Goal: Navigation & Orientation: Find specific page/section

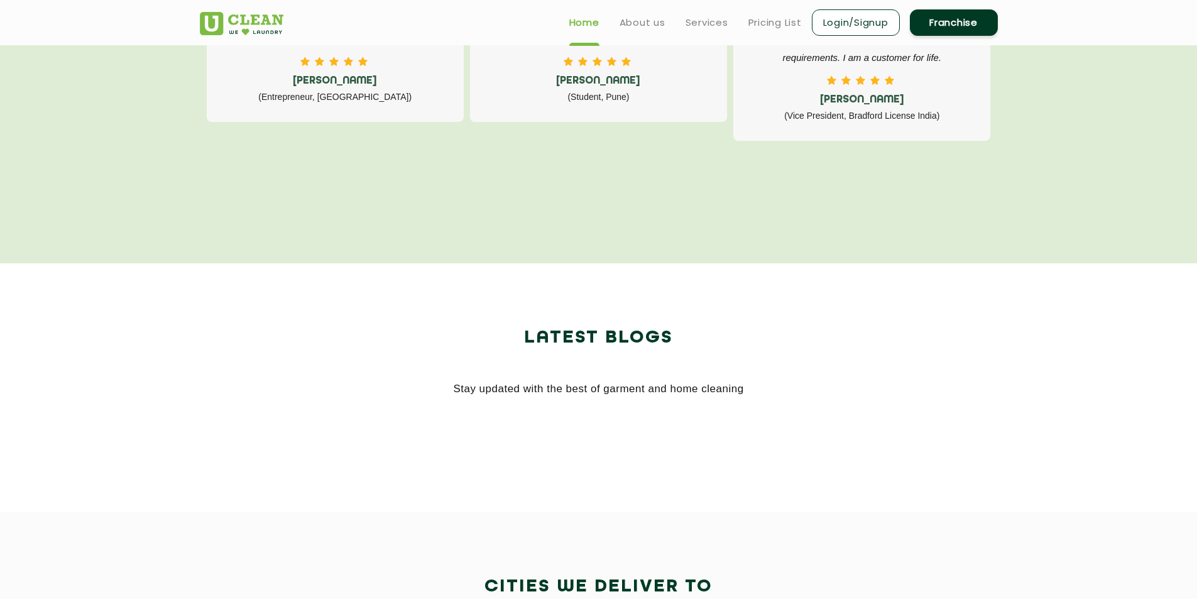
scroll to position [2263, 0]
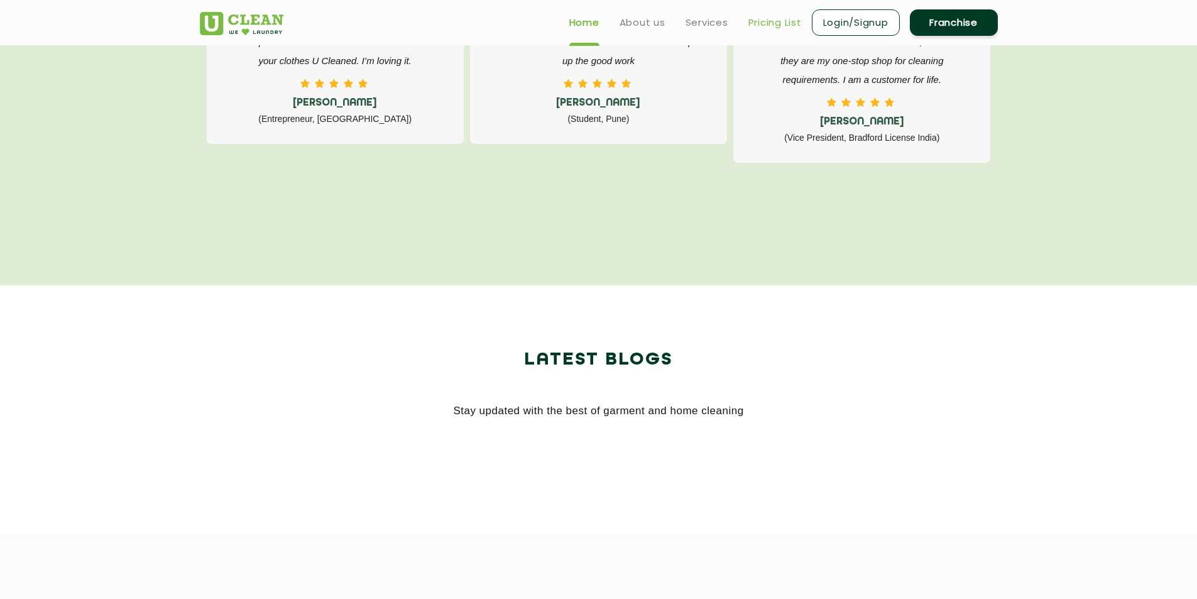
click at [761, 21] on link "Pricing List" at bounding box center [775, 22] width 53 height 15
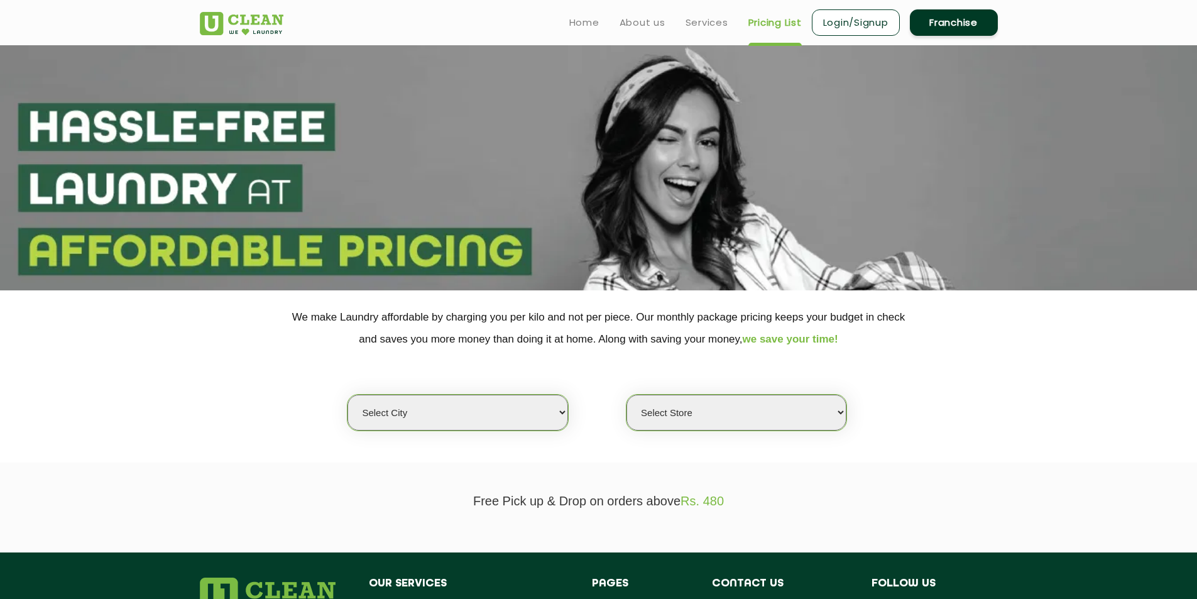
click at [425, 418] on select "Select city [GEOGRAPHIC_DATA] [GEOGRAPHIC_DATA] [GEOGRAPHIC_DATA] [GEOGRAPHIC_D…" at bounding box center [458, 413] width 220 height 36
select select "3"
click at [348, 395] on select "Select city [GEOGRAPHIC_DATA] [GEOGRAPHIC_DATA] [GEOGRAPHIC_DATA] [GEOGRAPHIC_D…" at bounding box center [458, 413] width 220 height 36
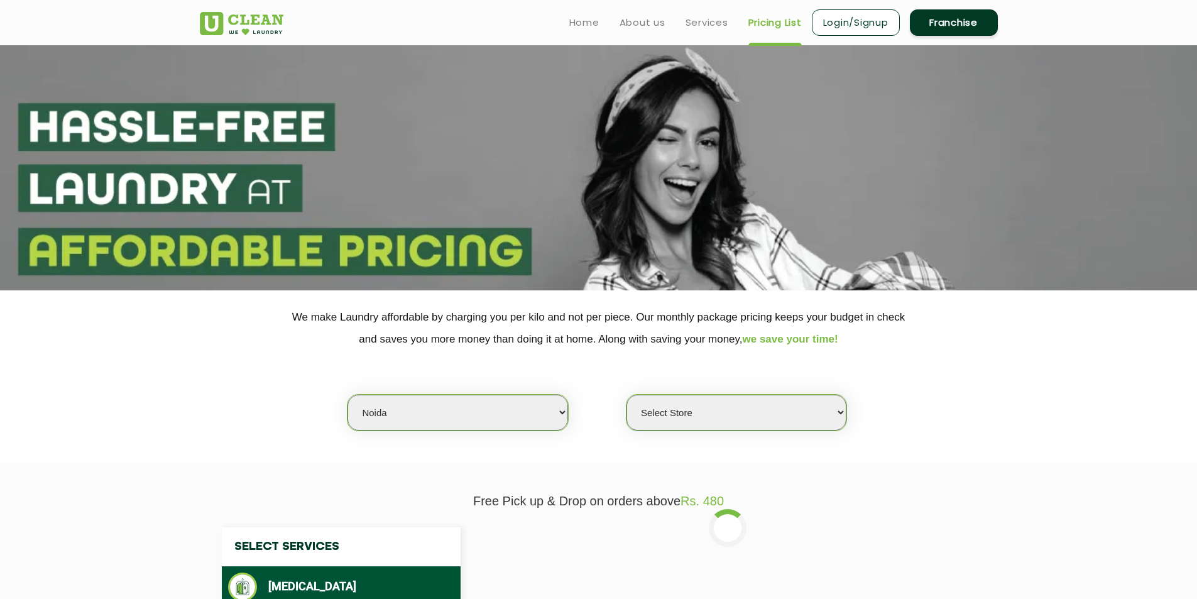
click at [655, 419] on select "Select Store [GEOGRAPHIC_DATA] [GEOGRAPHIC_DATA] [GEOGRAPHIC_DATA] [GEOGRAPHIC_…" at bounding box center [737, 413] width 220 height 36
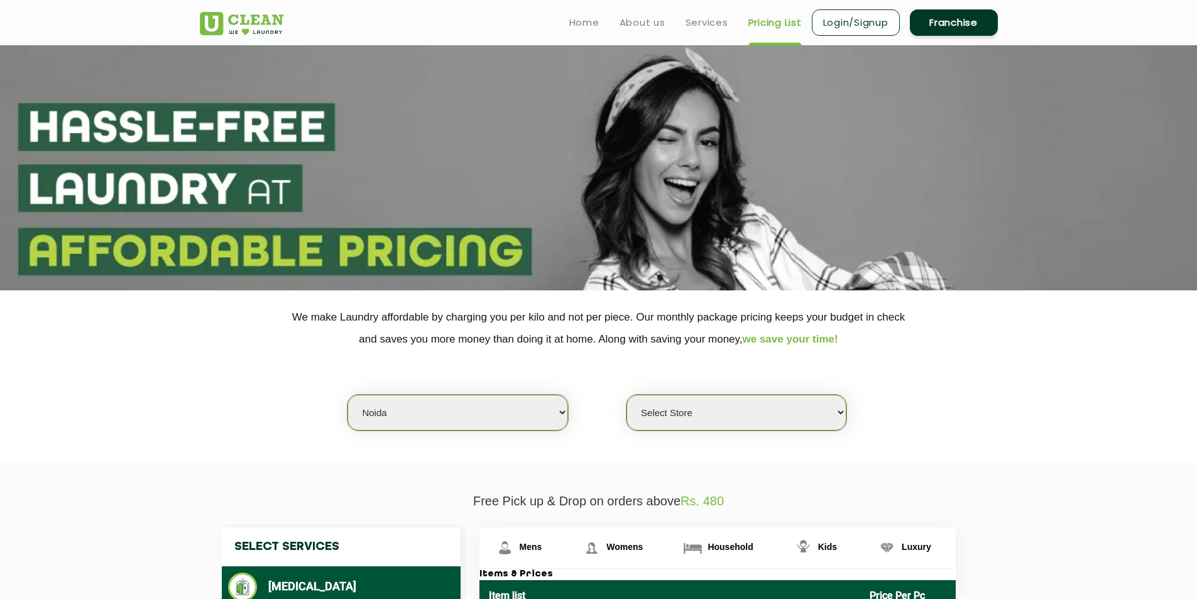
click at [920, 431] on section "We make Laundry affordable by charging you per kilo and not per piece. Our mont…" at bounding box center [598, 376] width 1197 height 172
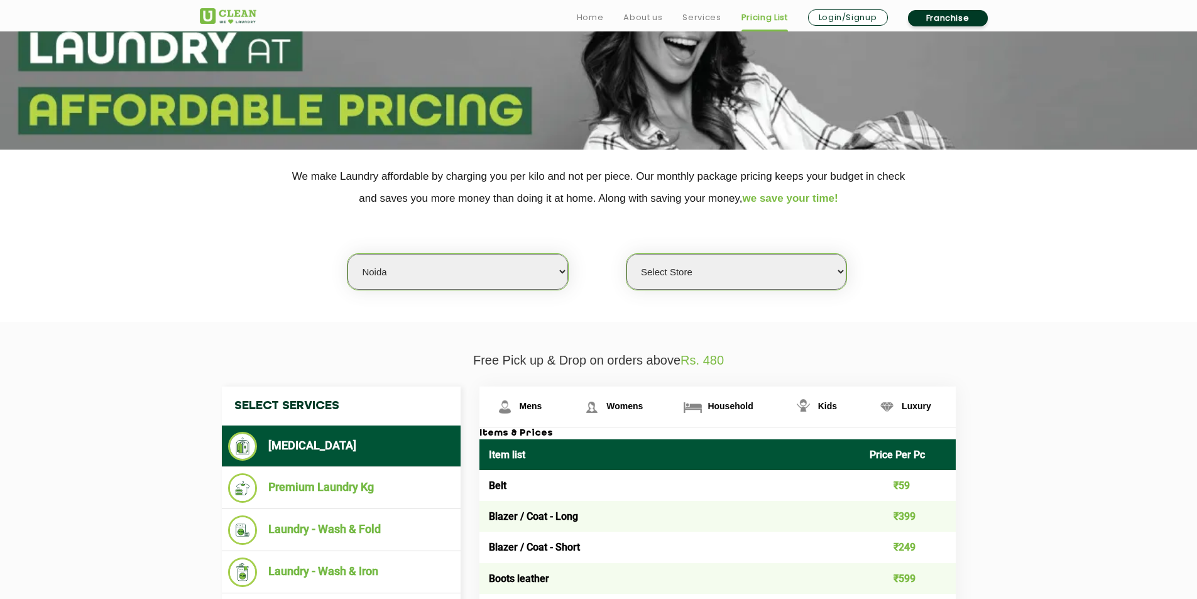
scroll to position [189, 0]
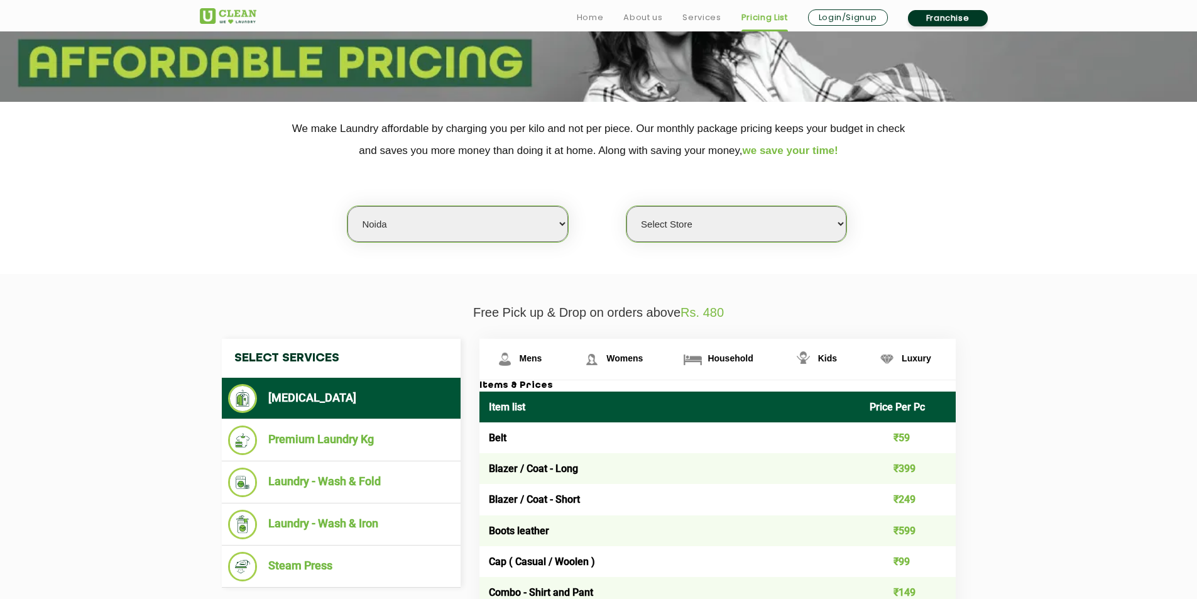
click at [740, 229] on select "Select Store [GEOGRAPHIC_DATA] [GEOGRAPHIC_DATA] [GEOGRAPHIC_DATA] [GEOGRAPHIC_…" at bounding box center [737, 224] width 220 height 36
select select "109"
click at [627, 206] on select "Select Store [GEOGRAPHIC_DATA] [GEOGRAPHIC_DATA] [GEOGRAPHIC_DATA] [GEOGRAPHIC_…" at bounding box center [737, 224] width 220 height 36
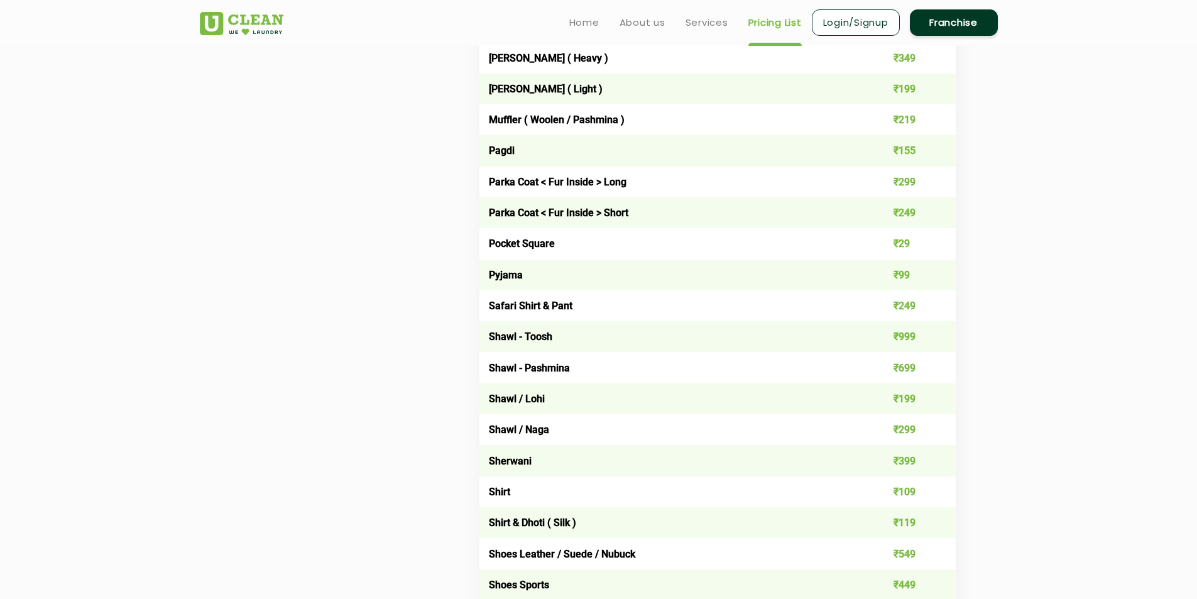
scroll to position [1330, 0]
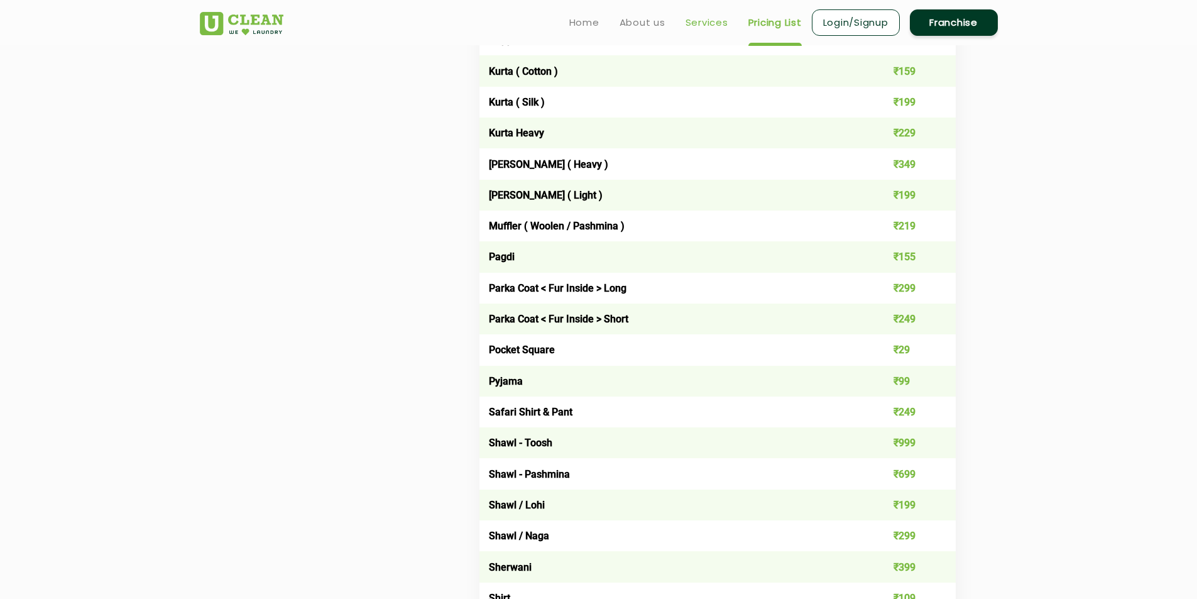
click at [705, 26] on link "Services" at bounding box center [707, 22] width 43 height 15
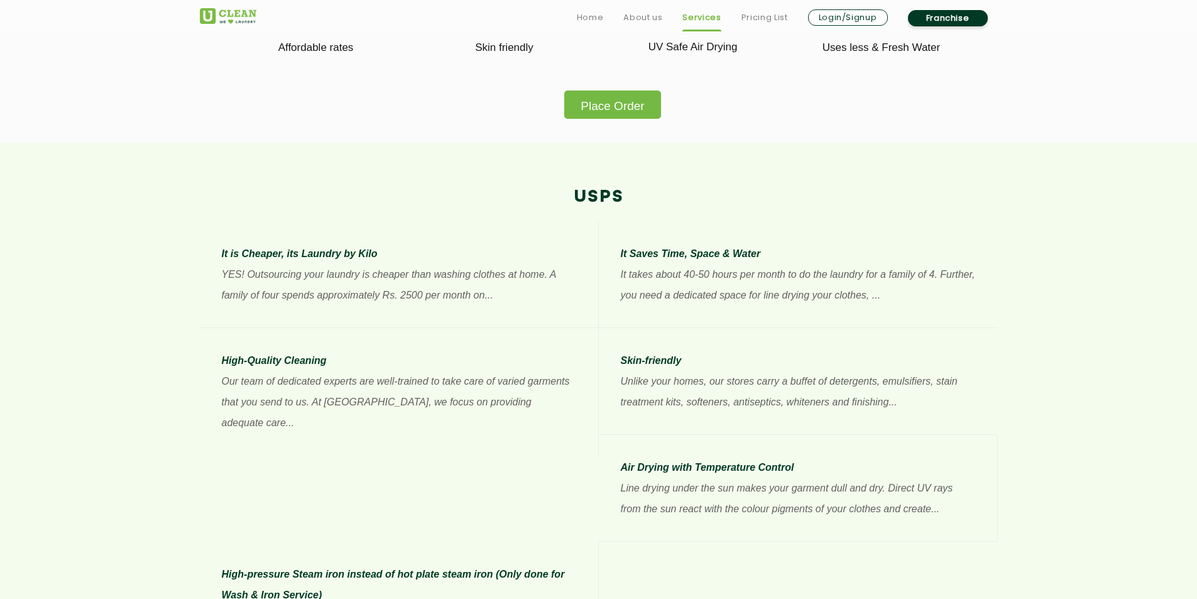
scroll to position [754, 0]
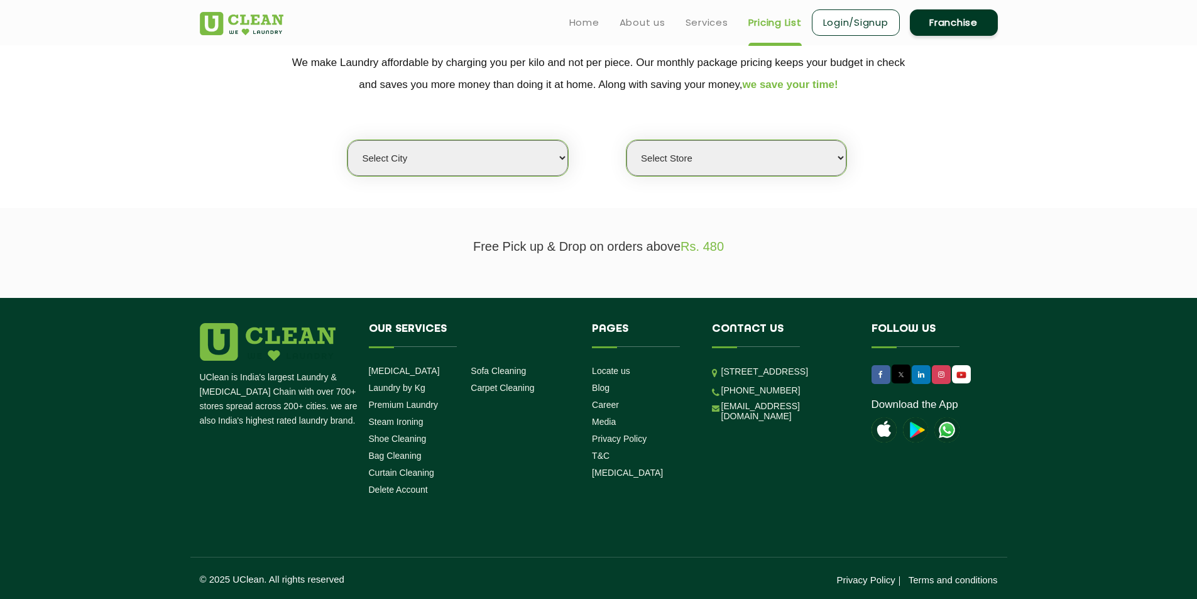
scroll to position [1755, 0]
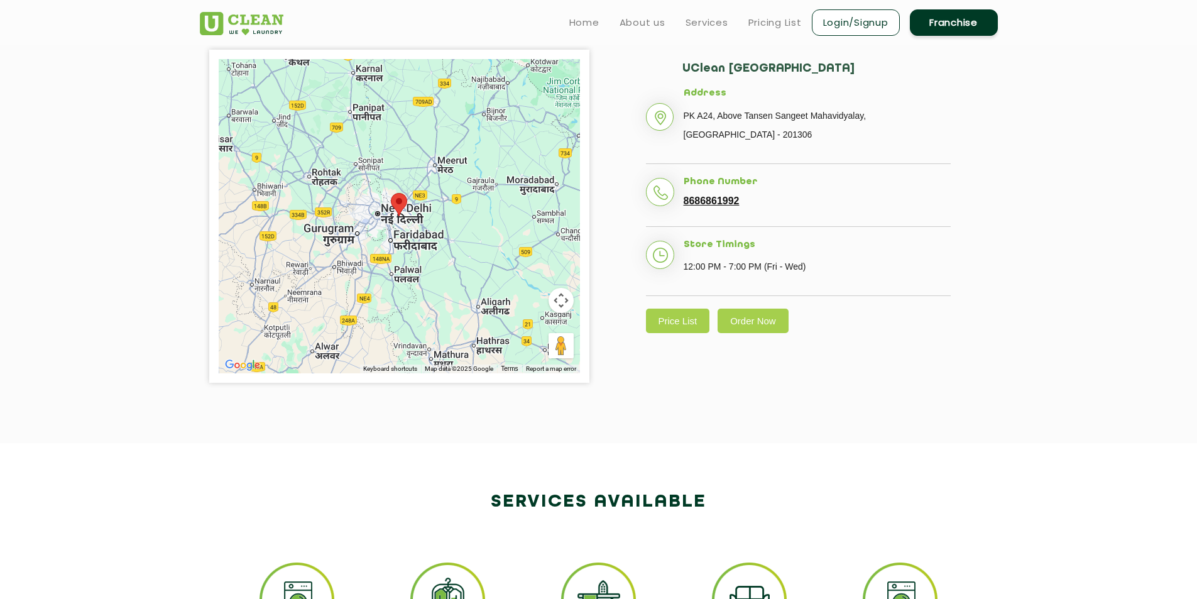
scroll to position [251, 0]
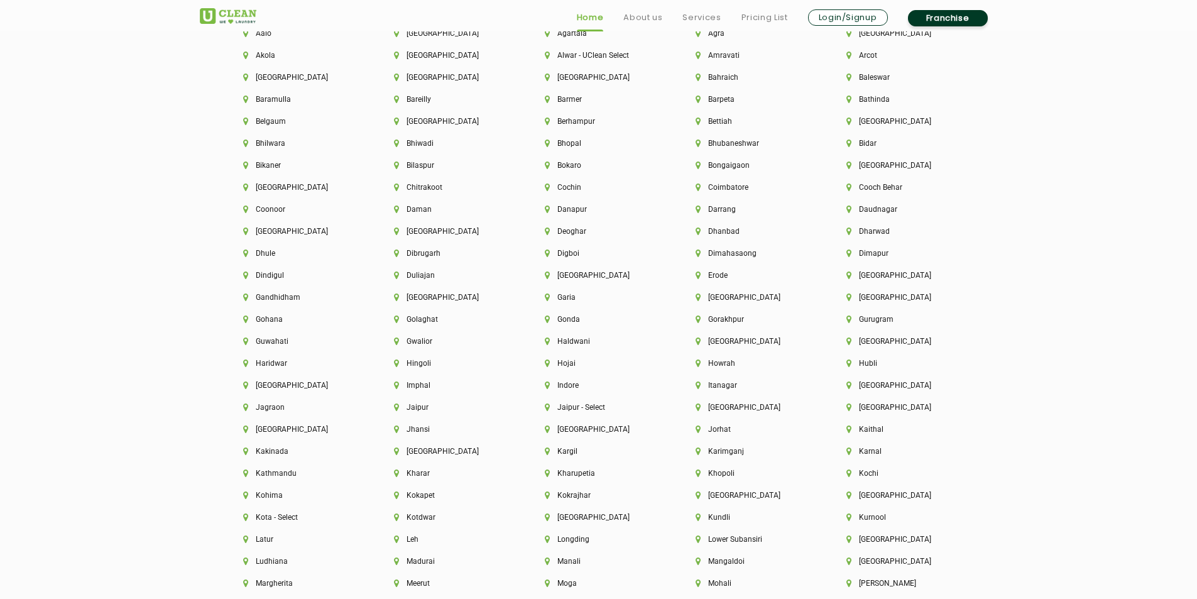
scroll to position [3017, 0]
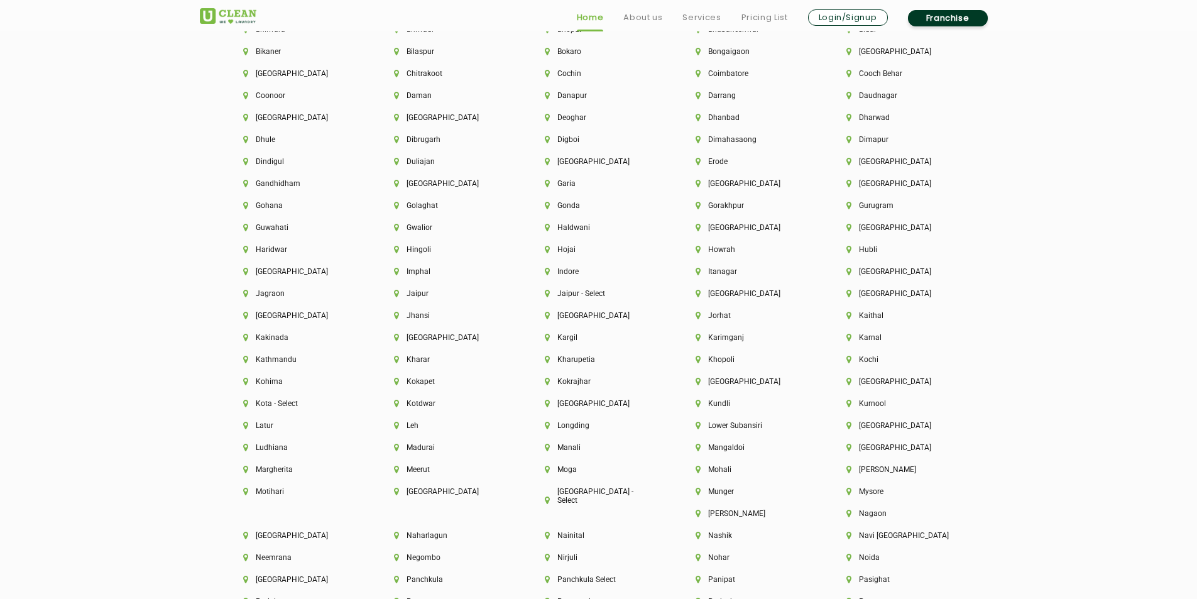
click at [524, 531] on div "Naharlagun" at bounding box center [448, 542] width 151 height 22
click at [847, 557] on li "Noida" at bounding box center [901, 557] width 108 height 9
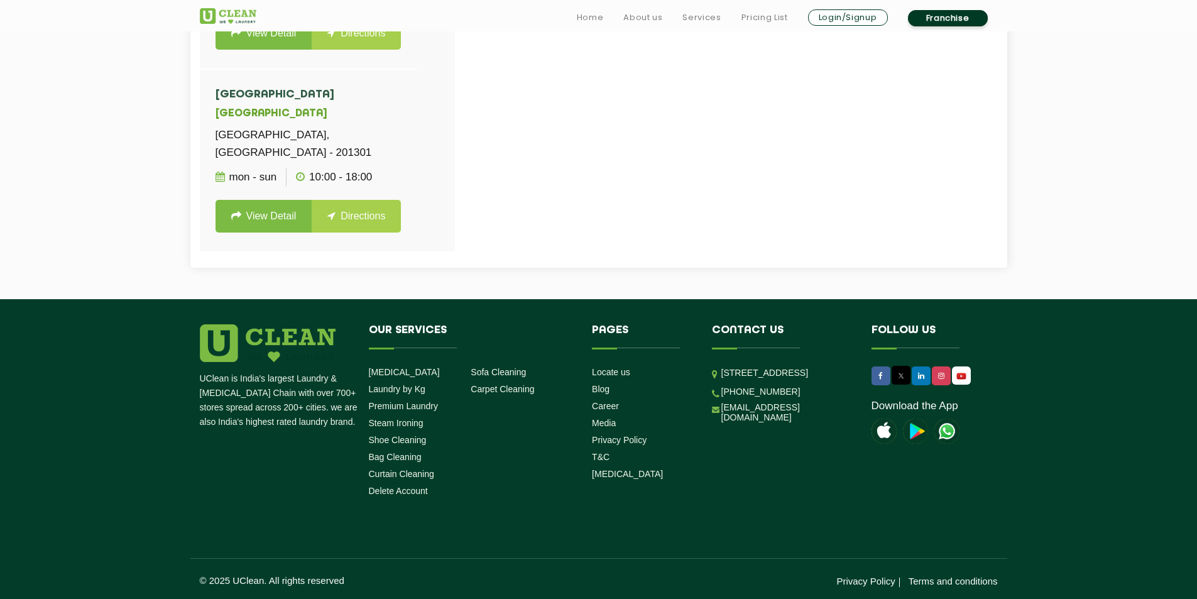
scroll to position [749, 0]
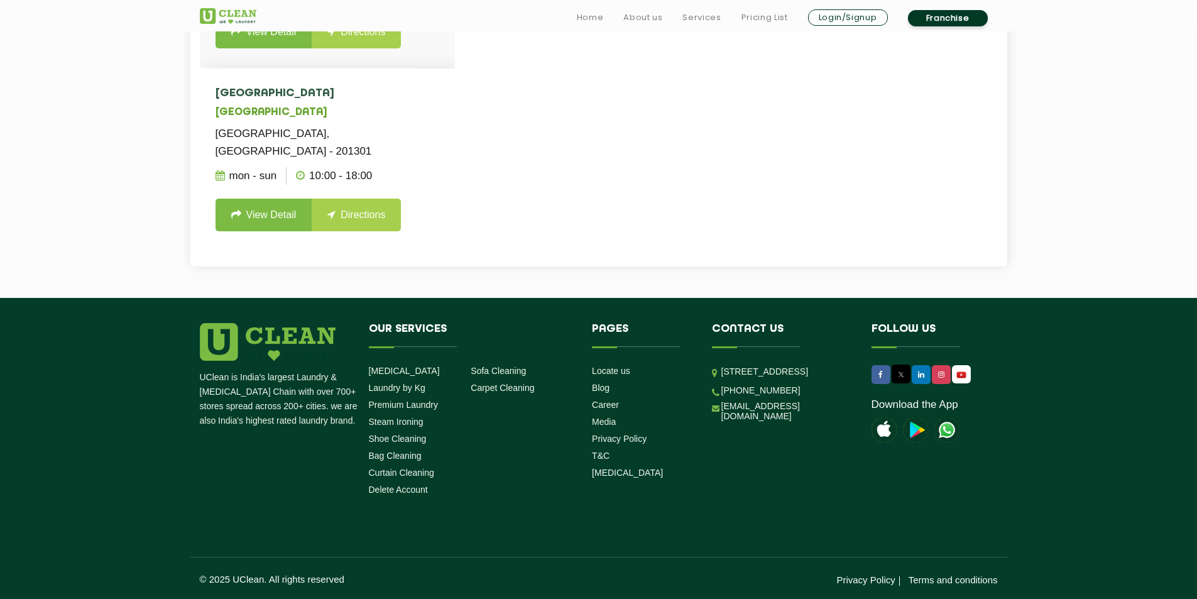
click at [289, 213] on link "View Detail" at bounding box center [264, 215] width 97 height 33
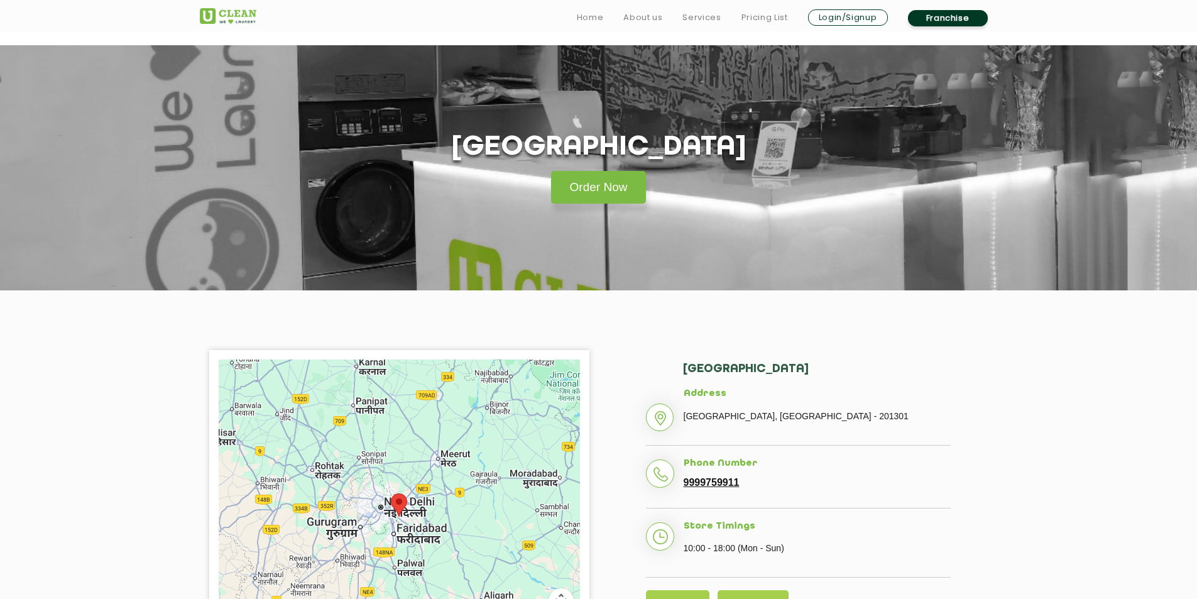
scroll to position [189, 0]
